Goal: Task Accomplishment & Management: Manage account settings

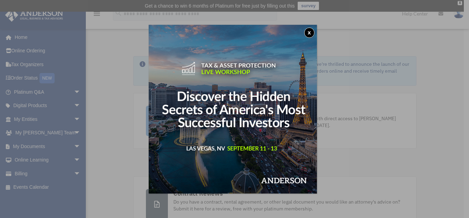
click at [311, 31] on button "x" at bounding box center [309, 32] width 10 height 10
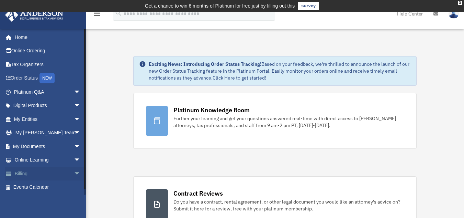
click at [74, 173] on span "arrow_drop_down" at bounding box center [81, 173] width 14 height 14
click at [41, 186] on link "$ Open Invoices" at bounding box center [50, 187] width 81 height 14
click at [33, 184] on link "$ Open Invoices" at bounding box center [50, 187] width 81 height 14
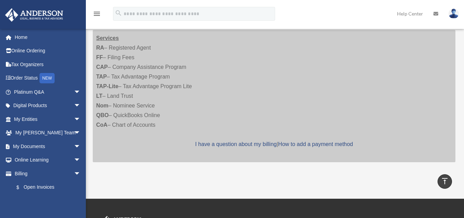
scroll to position [247, 0]
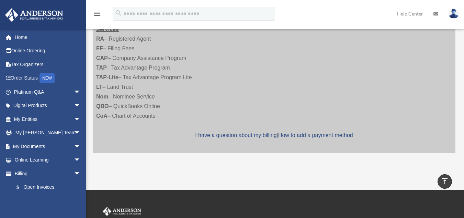
click at [251, 109] on div "Services RA – Registered Agent FF – Filing Fees CAP – Company Assistance Progra…" at bounding box center [274, 87] width 363 height 132
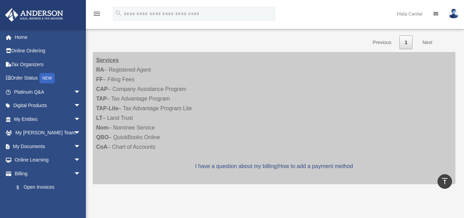
scroll to position [220, 0]
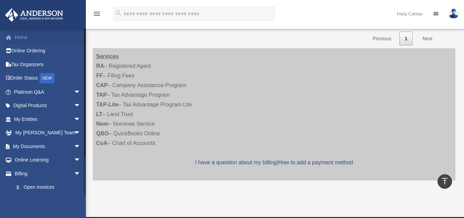
click at [19, 34] on link "Home" at bounding box center [48, 37] width 86 height 14
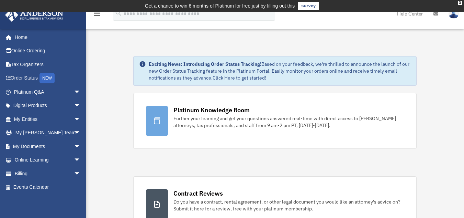
drag, startPoint x: 104, startPoint y: 67, endPoint x: 111, endPoint y: 79, distance: 14.6
click at [74, 171] on span "arrow_drop_down" at bounding box center [81, 173] width 14 height 14
click at [48, 186] on link "$ Open Invoices" at bounding box center [50, 187] width 81 height 14
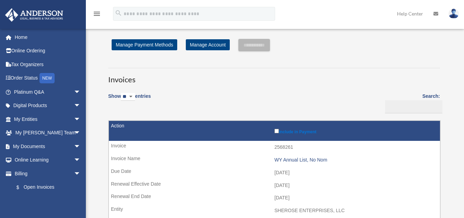
click at [30, 186] on link "$ Open Invoices" at bounding box center [47, 187] width 75 height 14
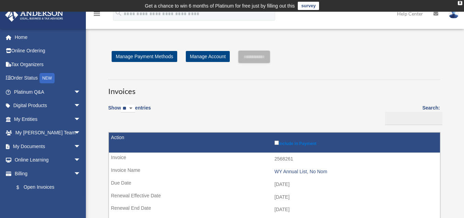
scroll to position [11, 0]
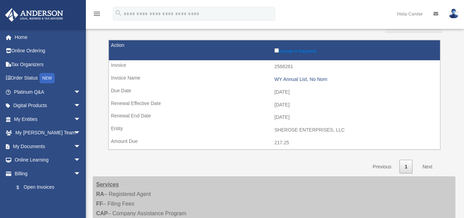
scroll to position [92, 0]
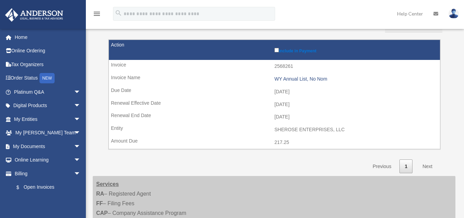
click at [429, 164] on link "Next" at bounding box center [428, 166] width 20 height 14
click at [427, 165] on link "Next" at bounding box center [428, 166] width 20 height 14
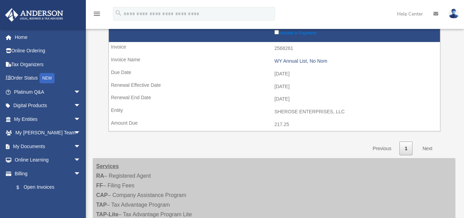
scroll to position [115, 0]
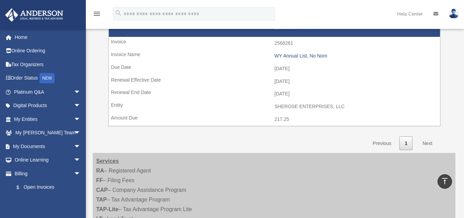
click at [429, 141] on link "Next" at bounding box center [428, 143] width 20 height 14
click at [406, 143] on link "1" at bounding box center [406, 143] width 13 height 14
click at [428, 143] on link "Next" at bounding box center [428, 143] width 20 height 14
click at [428, 141] on link "Next" at bounding box center [428, 143] width 20 height 14
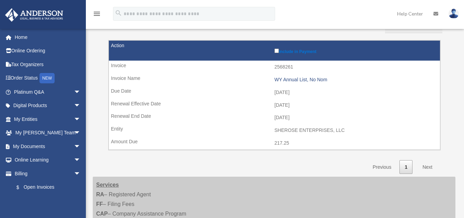
scroll to position [96, 0]
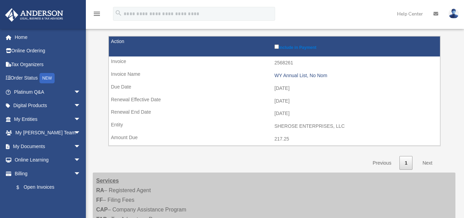
click at [427, 159] on link "Next" at bounding box center [428, 163] width 20 height 14
click at [29, 186] on link "$ Open Invoices" at bounding box center [50, 187] width 81 height 14
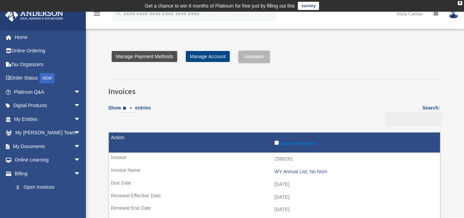
click at [157, 53] on link "Manage Payment Methods" at bounding box center [145, 56] width 66 height 11
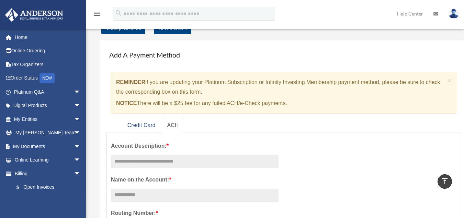
scroll to position [26, 0]
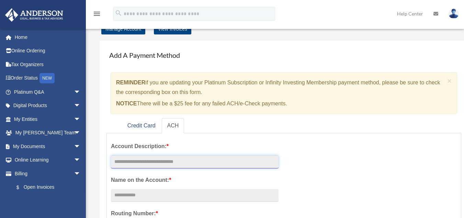
click at [235, 161] on input "text" at bounding box center [195, 161] width 168 height 13
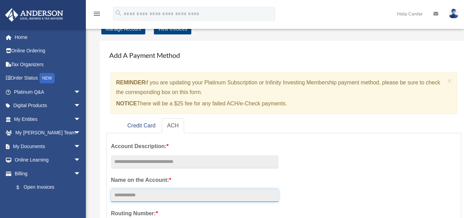
click at [230, 197] on input "Account Description: *" at bounding box center [195, 195] width 168 height 13
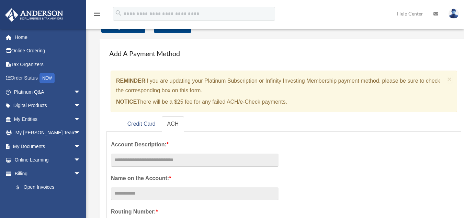
scroll to position [27, 0]
click at [143, 121] on link "Credit Card" at bounding box center [141, 124] width 39 height 15
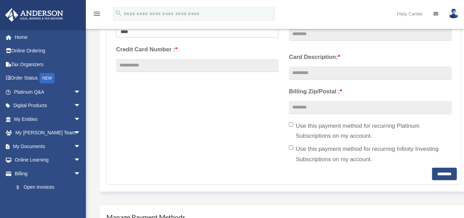
scroll to position [235, 0]
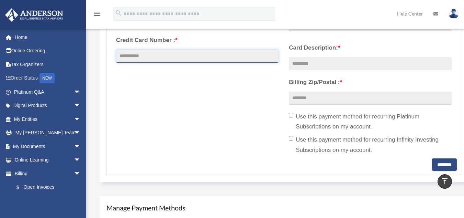
click at [223, 57] on input "Credit Card Number : *" at bounding box center [197, 55] width 163 height 13
